Goal: Information Seeking & Learning: Understand process/instructions

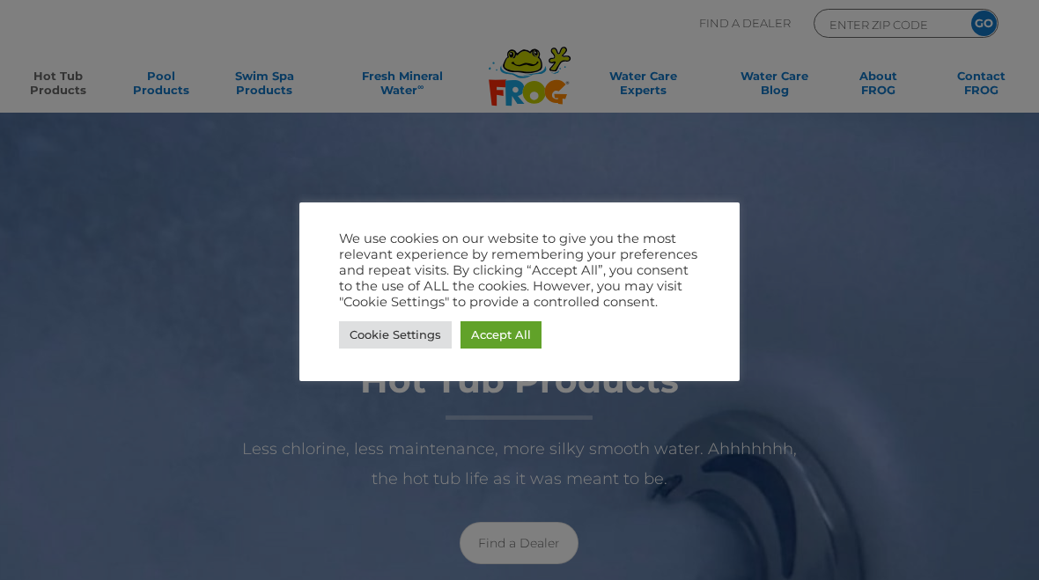
click at [524, 328] on link "Accept All" at bounding box center [500, 334] width 81 height 27
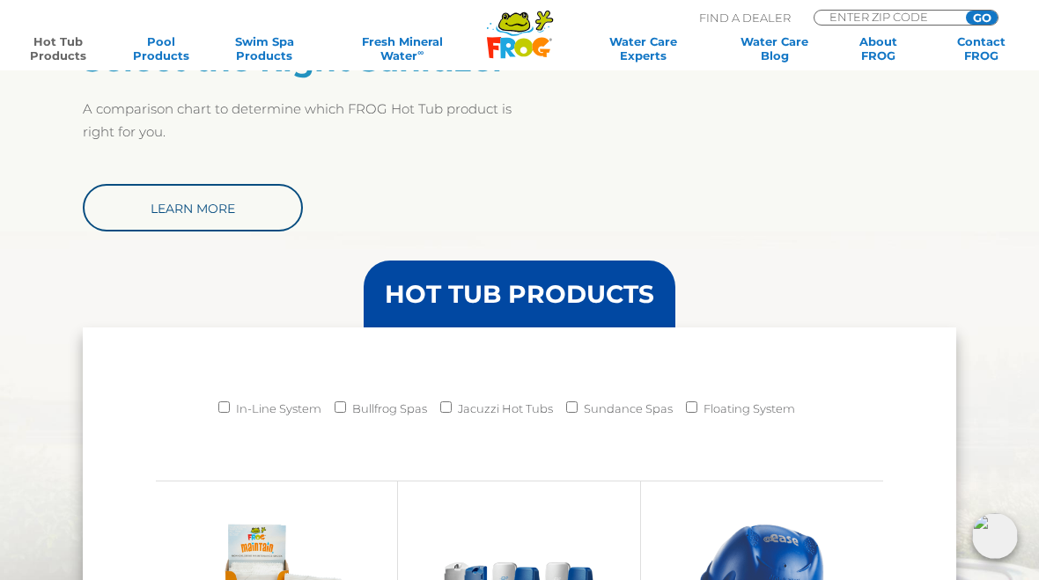
scroll to position [1242, 0]
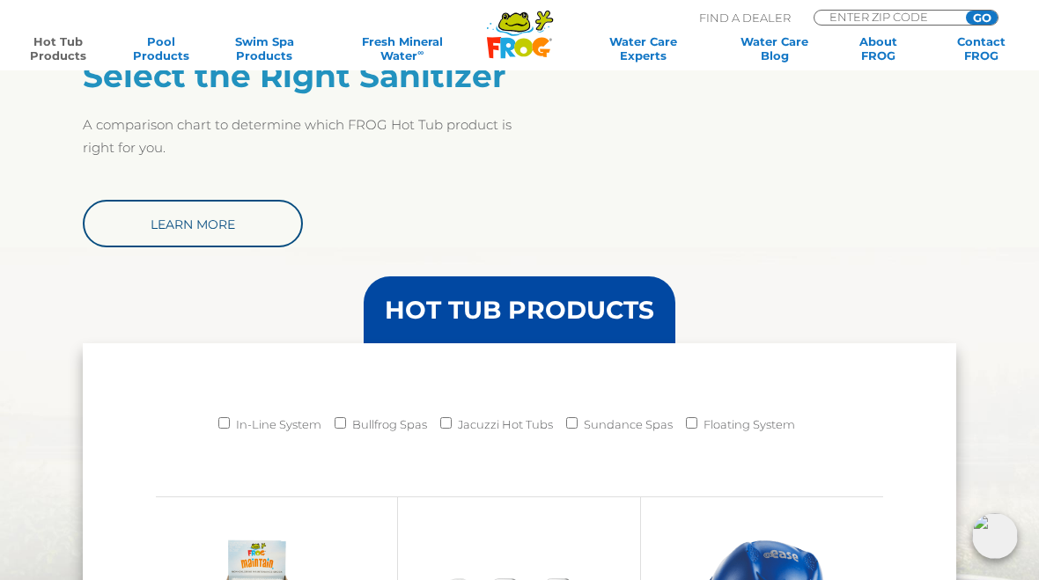
click at [147, 224] on link "Learn More" at bounding box center [193, 224] width 220 height 48
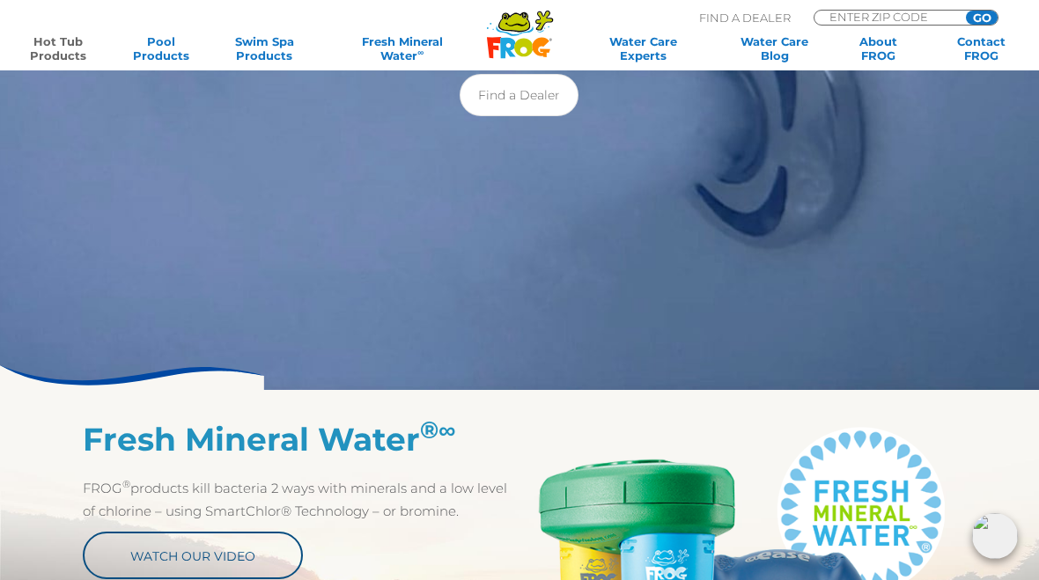
scroll to position [406, 0]
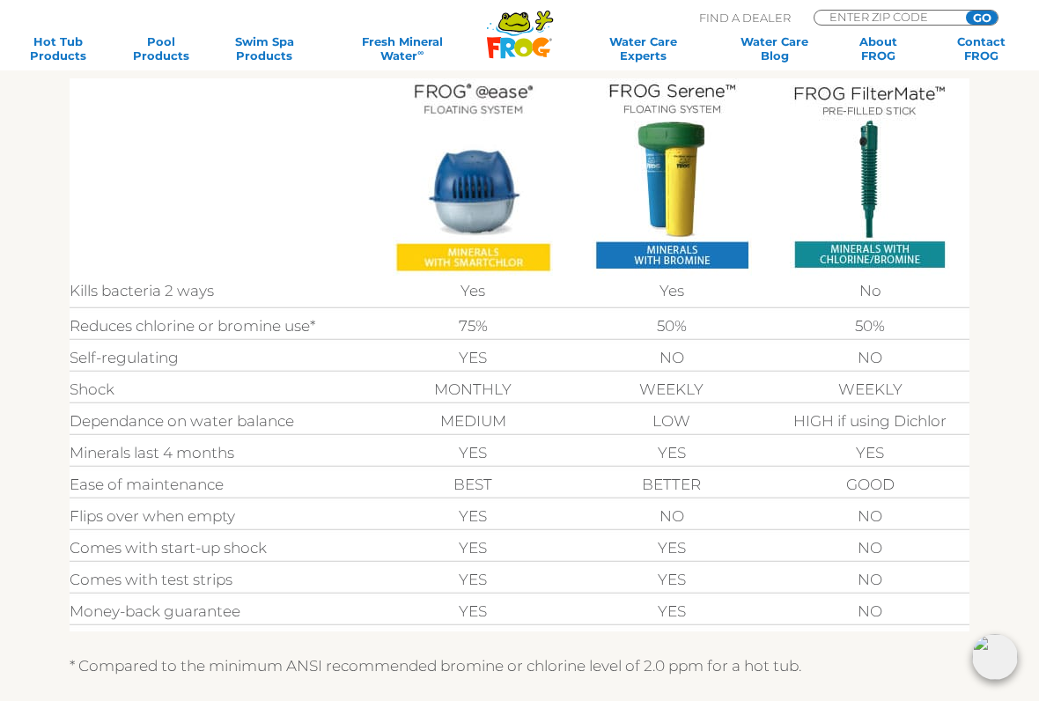
scroll to position [455, 0]
click at [0, 136] on section "Kills bacteria 2 ways Yes Yes No Reduces chlorine or bromine use* 75% 50% 50% S…" at bounding box center [519, 342] width 1039 height 754
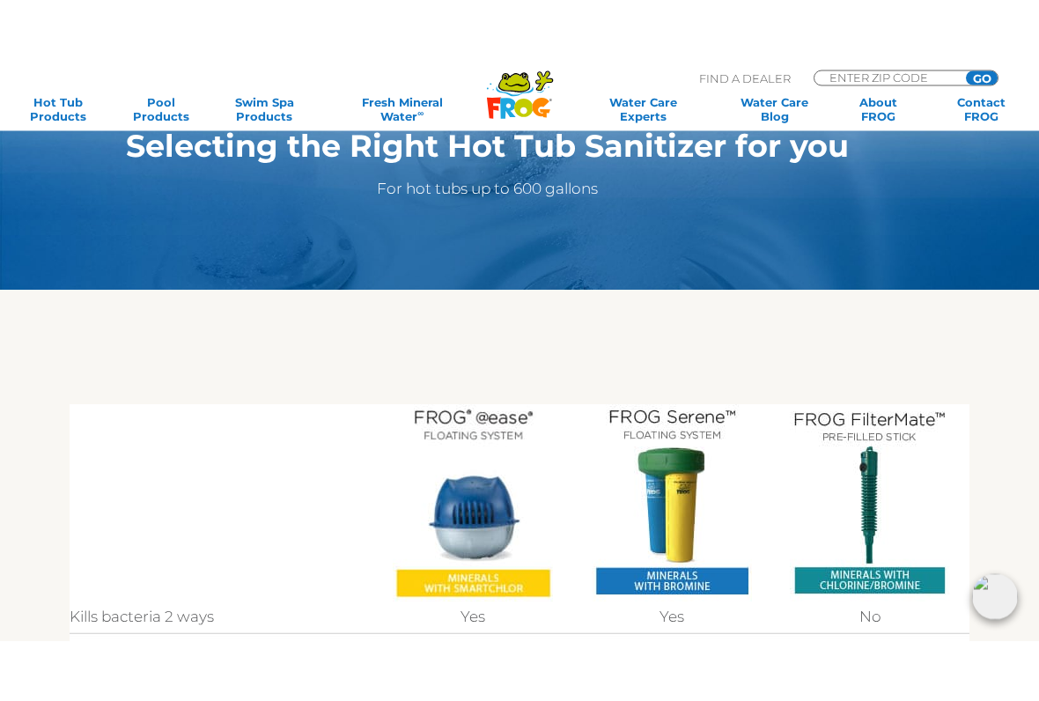
scroll to position [180, 0]
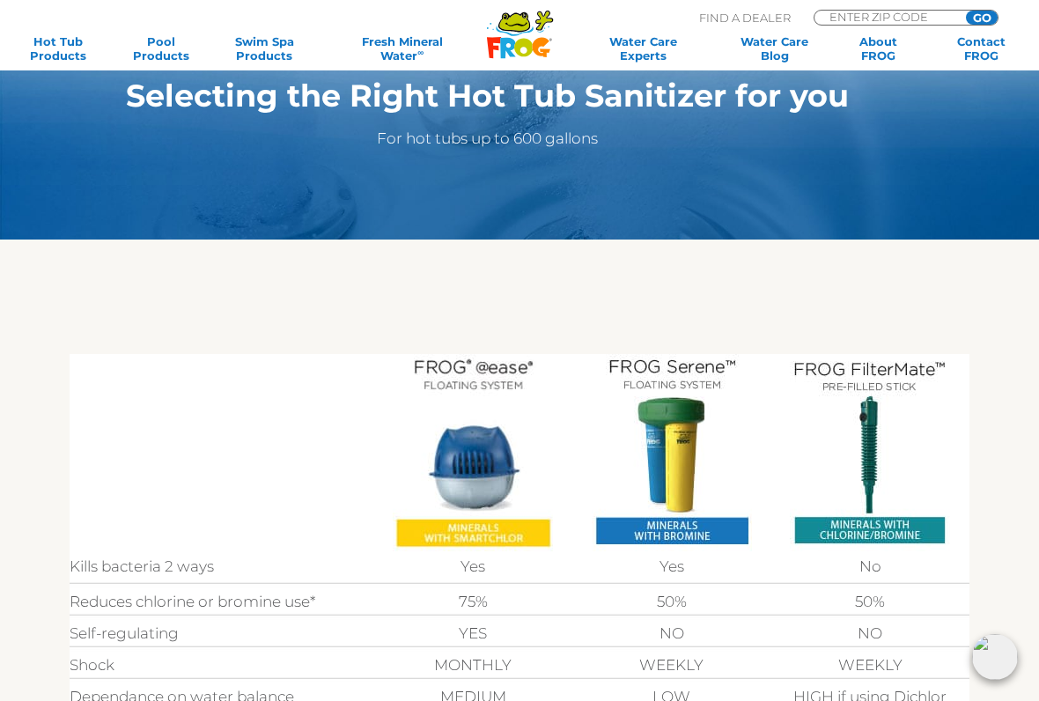
click at [534, 526] on img at bounding box center [473, 452] width 160 height 197
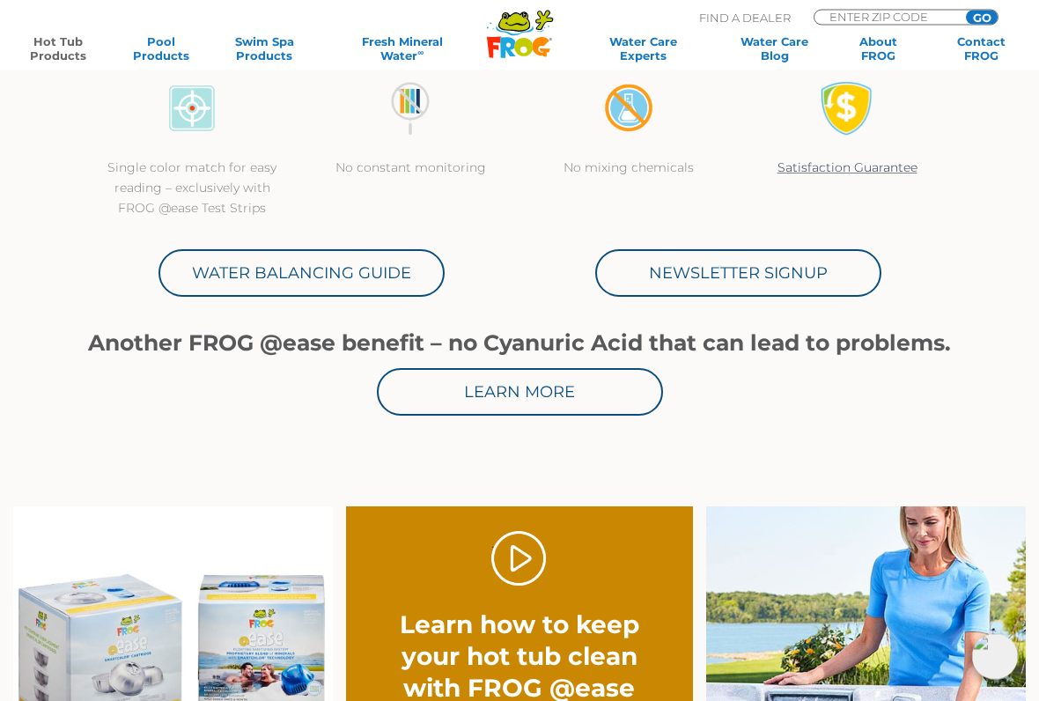
scroll to position [744, 0]
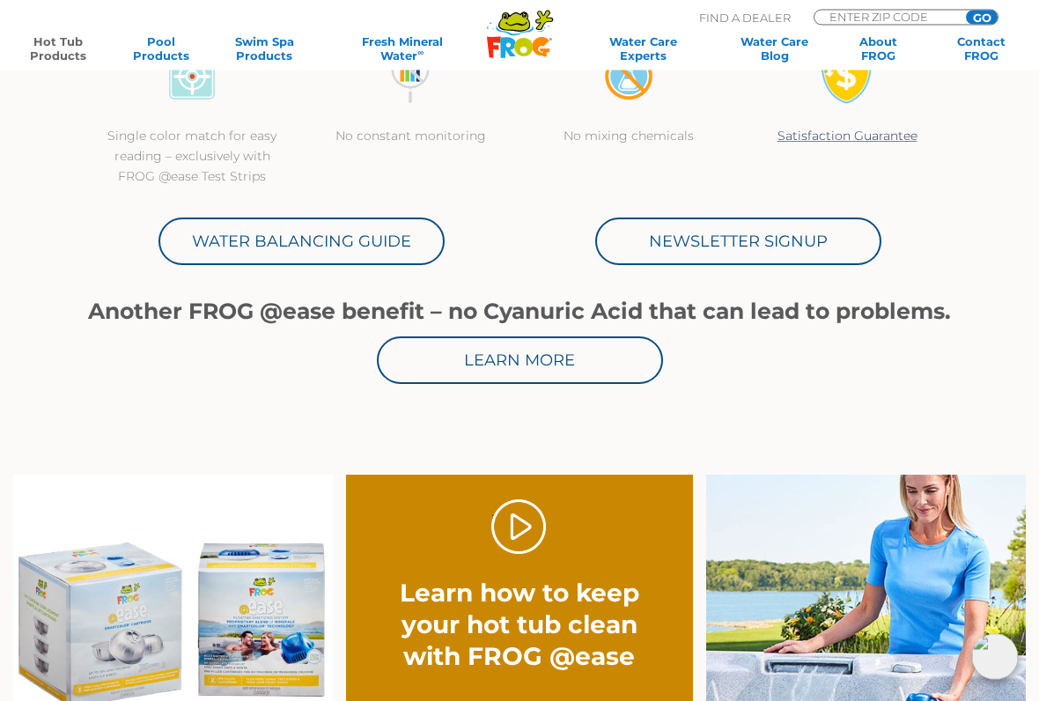
click at [367, 233] on link "Water Balancing Guide" at bounding box center [301, 242] width 286 height 48
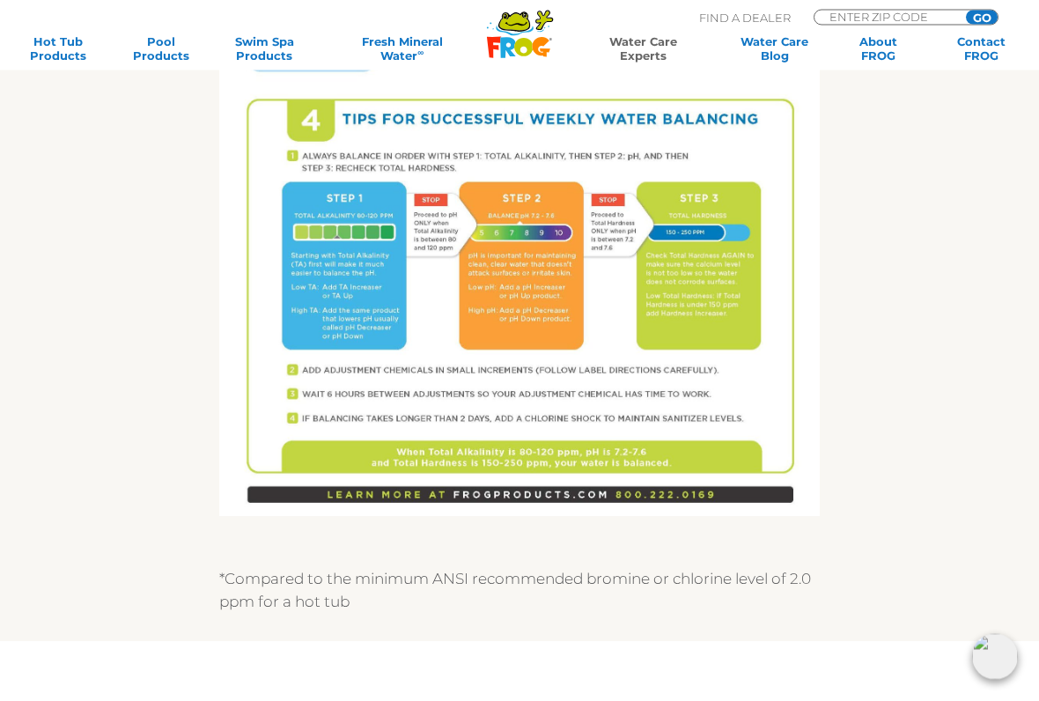
scroll to position [1055, 0]
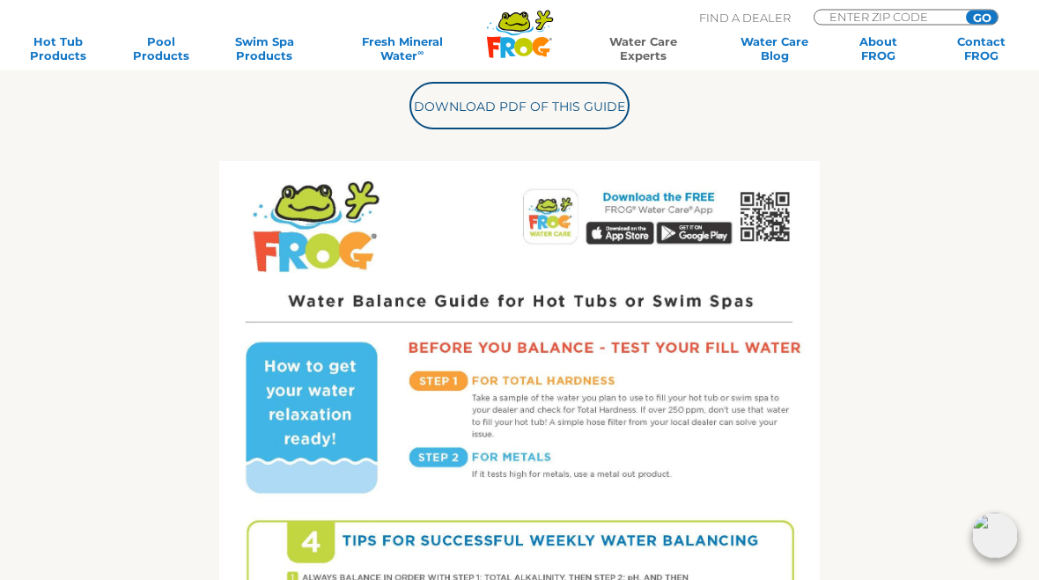
scroll to position [606, 0]
